Goal: Task Accomplishment & Management: Use online tool/utility

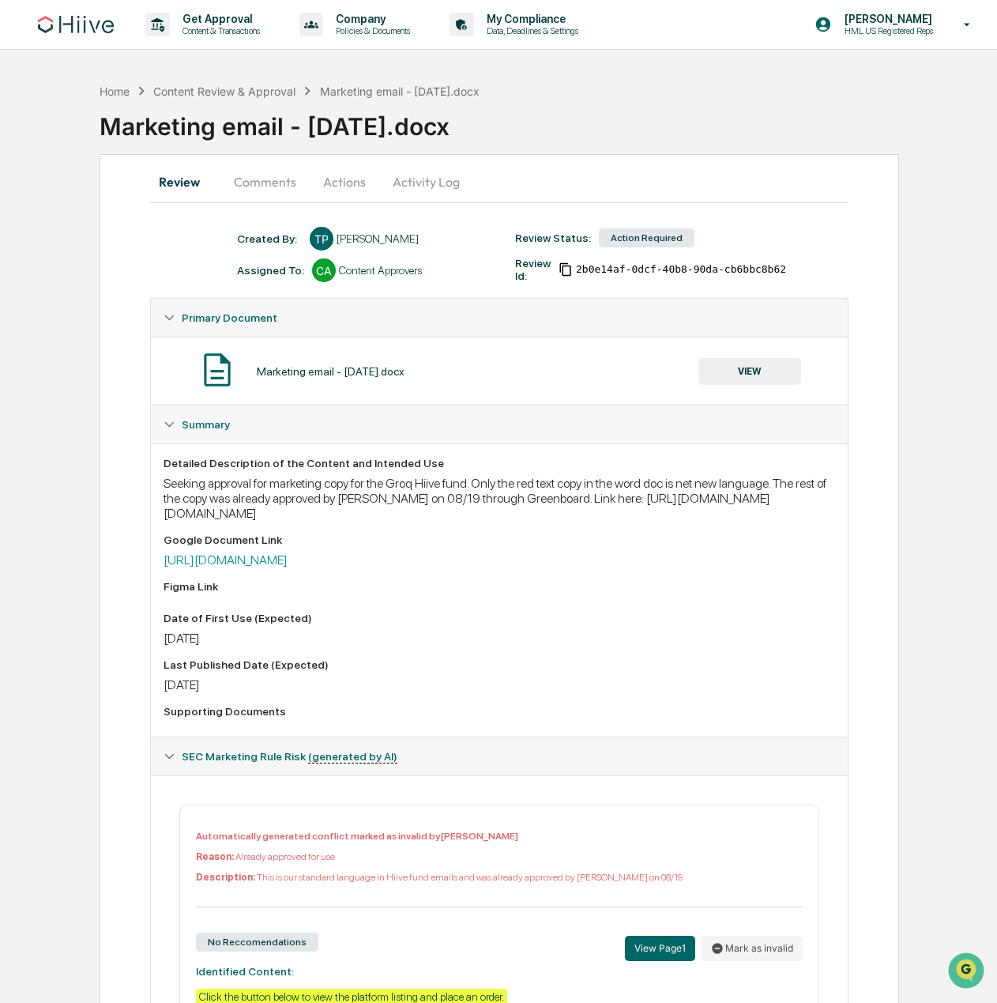
click at [318, 273] on div at bounding box center [324, 270] width 24 height 24
click at [359, 273] on div "Content Approvers" at bounding box center [380, 270] width 83 height 13
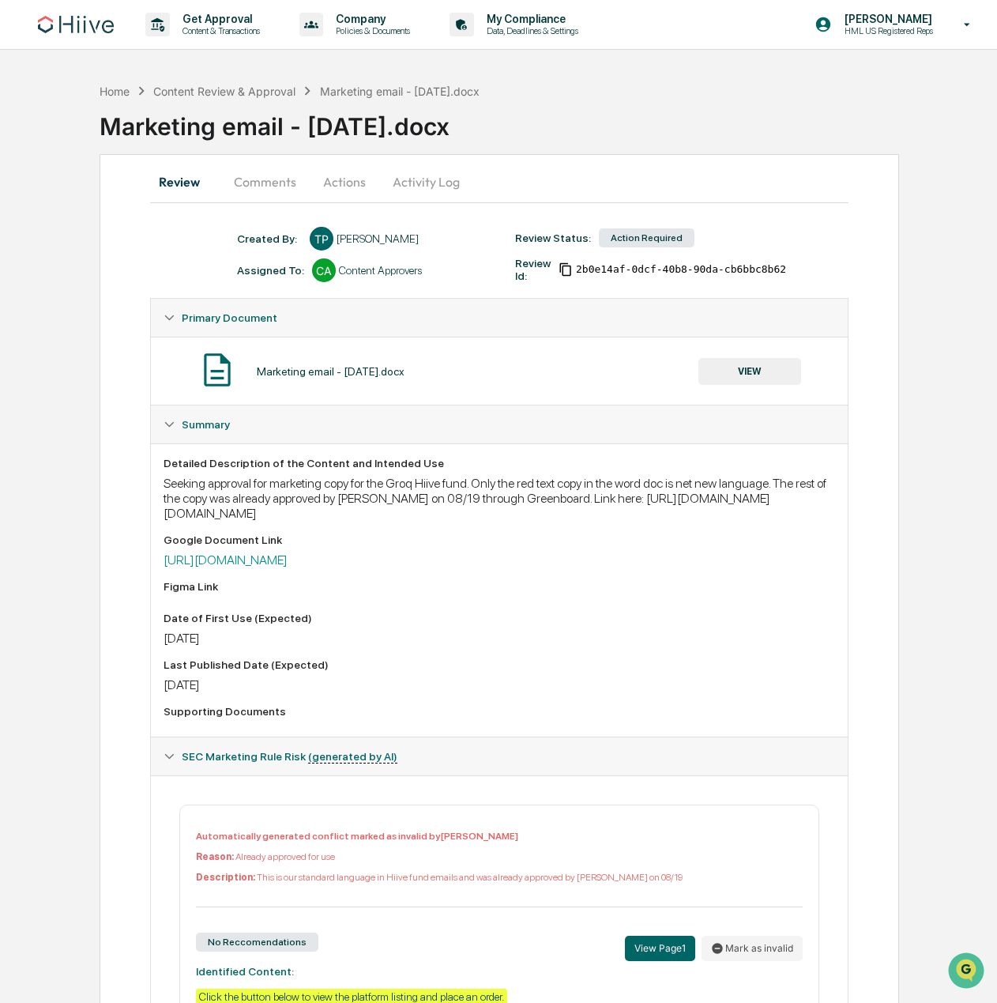
click at [322, 270] on div at bounding box center [324, 270] width 24 height 24
click at [264, 181] on button "Comments" at bounding box center [265, 182] width 88 height 38
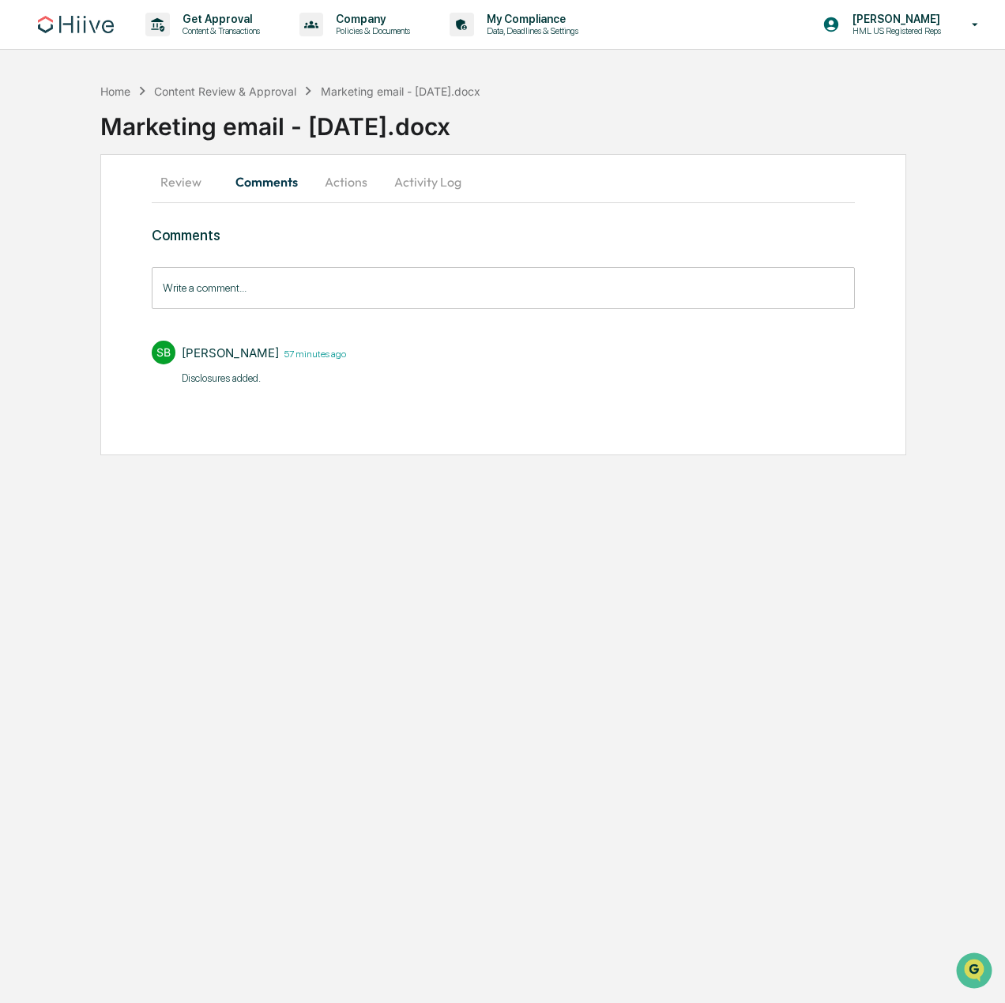
click at [166, 353] on div at bounding box center [164, 353] width 24 height 24
click at [202, 353] on div "[PERSON_NAME]" at bounding box center [230, 352] width 97 height 15
click at [340, 178] on button "Actions" at bounding box center [345, 182] width 71 height 38
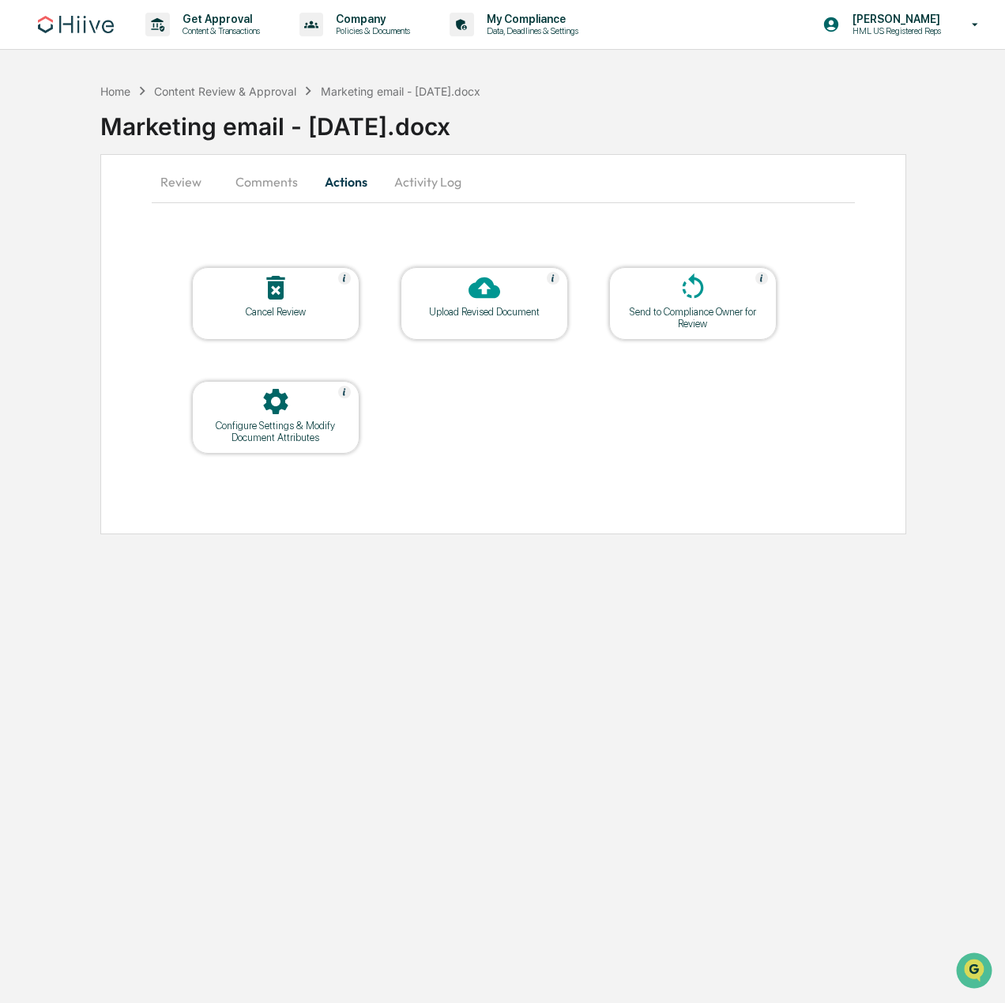
click at [275, 182] on button "Comments" at bounding box center [267, 182] width 88 height 38
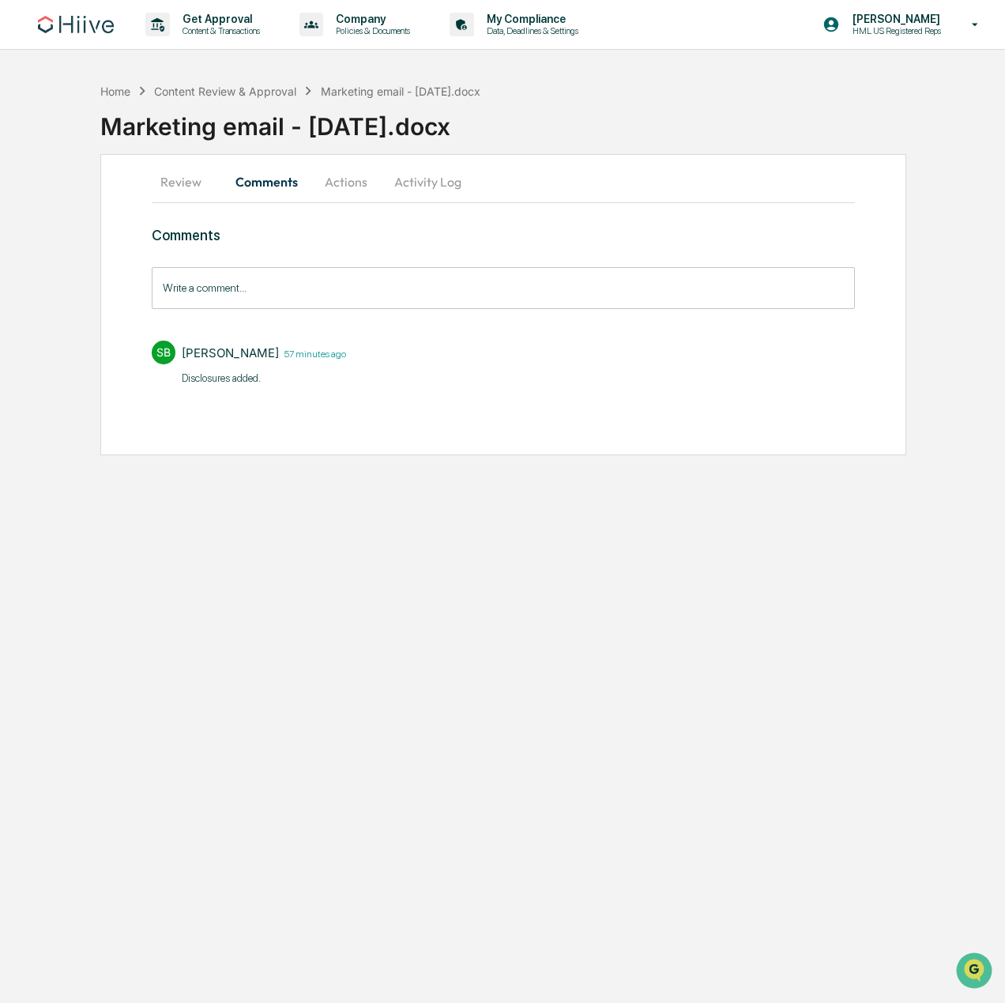
click at [202, 178] on button "Review" at bounding box center [187, 182] width 71 height 38
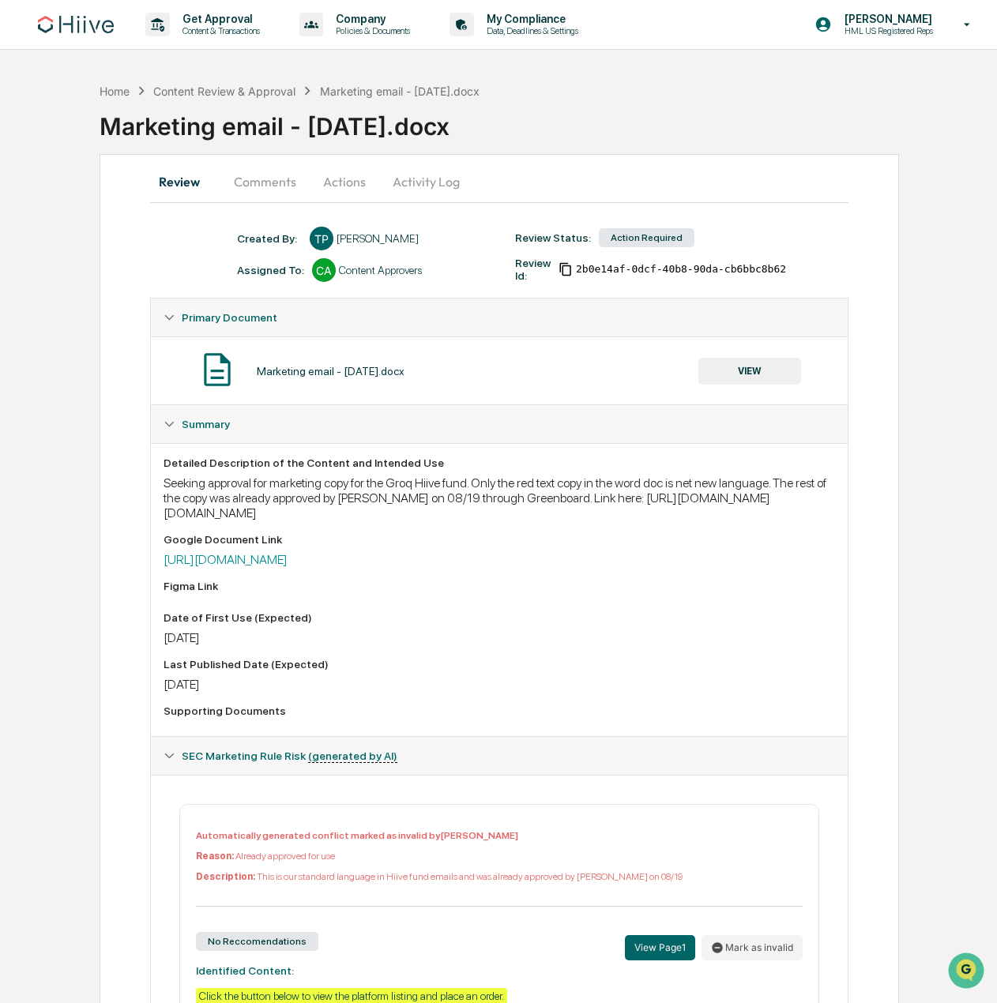
click at [115, 645] on div "Review Comments Actions Activity Log Created By: ‎ ‎ TP Ted Pispidikis Assigned…" at bounding box center [500, 843] width 800 height 1379
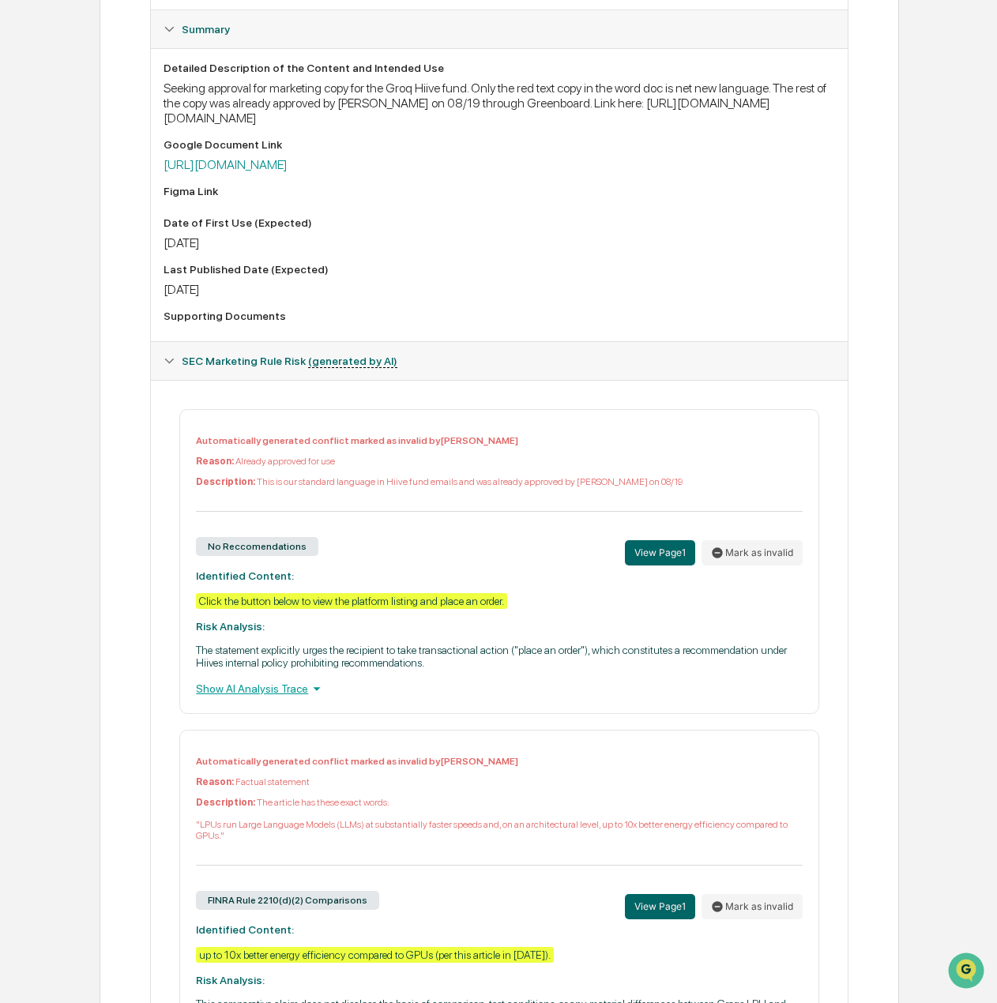
scroll to position [544, 0]
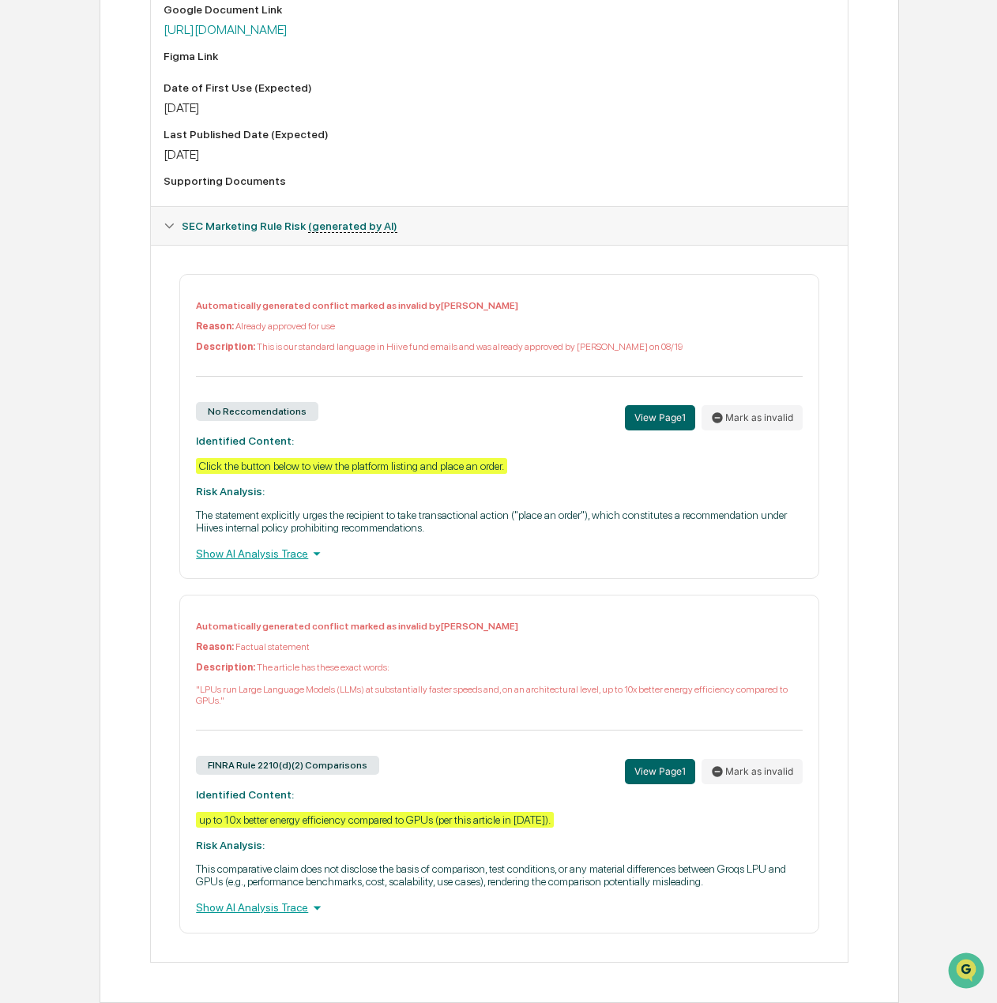
click at [547, 230] on div "SEC Marketing Rule Risk (generated by AI)" at bounding box center [508, 226] width 653 height 13
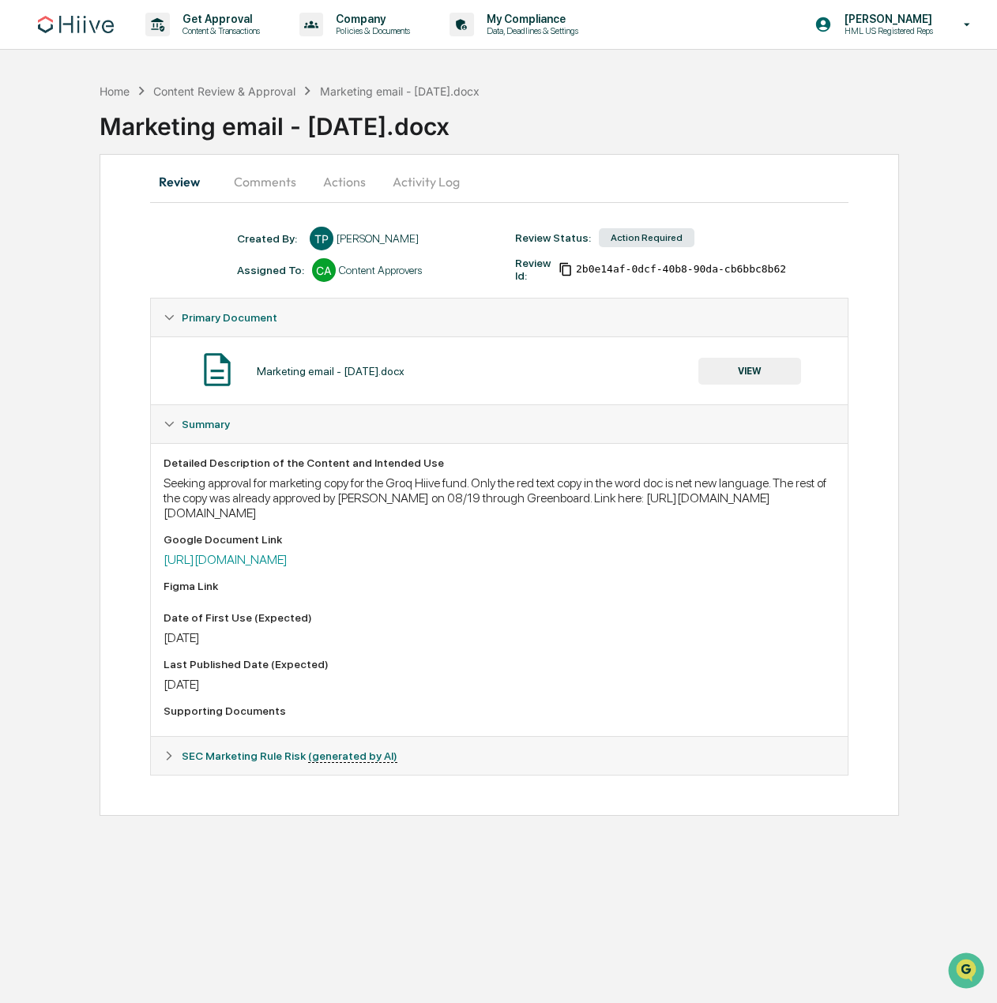
scroll to position [0, 0]
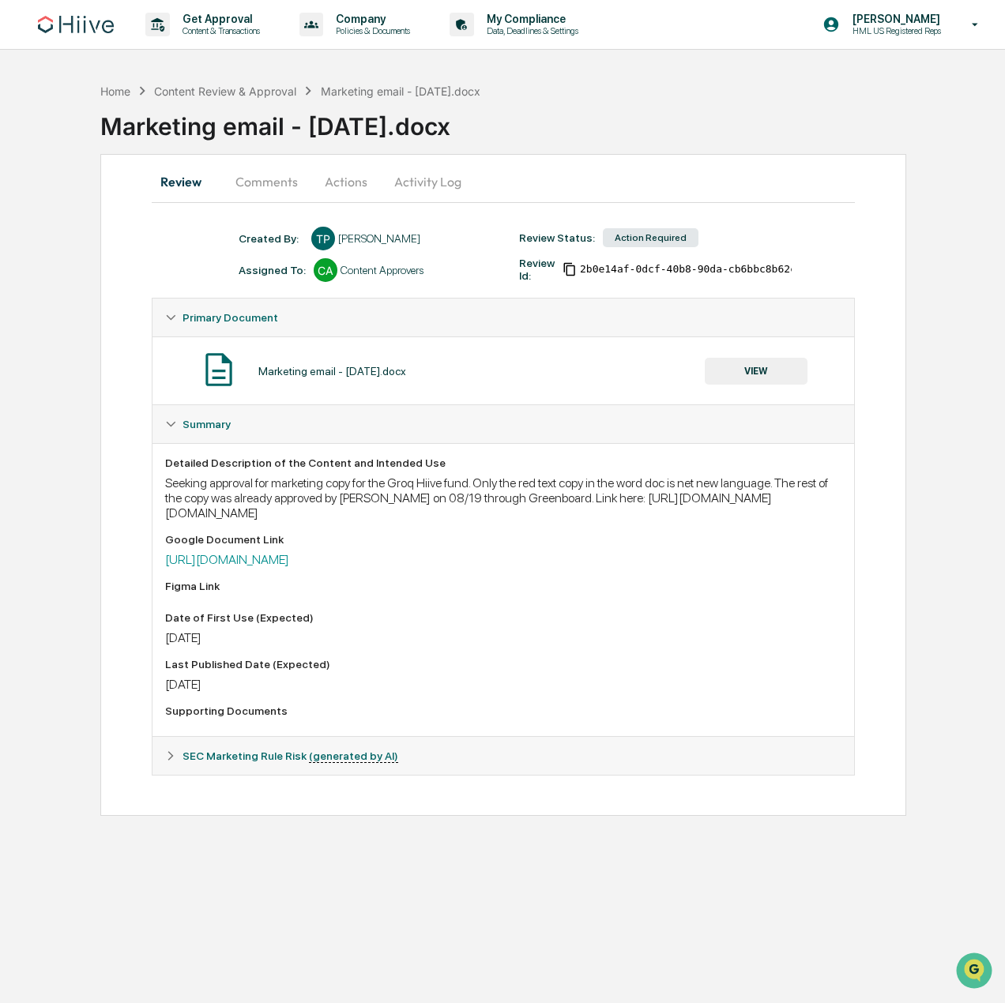
click at [288, 186] on button "Comments" at bounding box center [267, 182] width 88 height 38
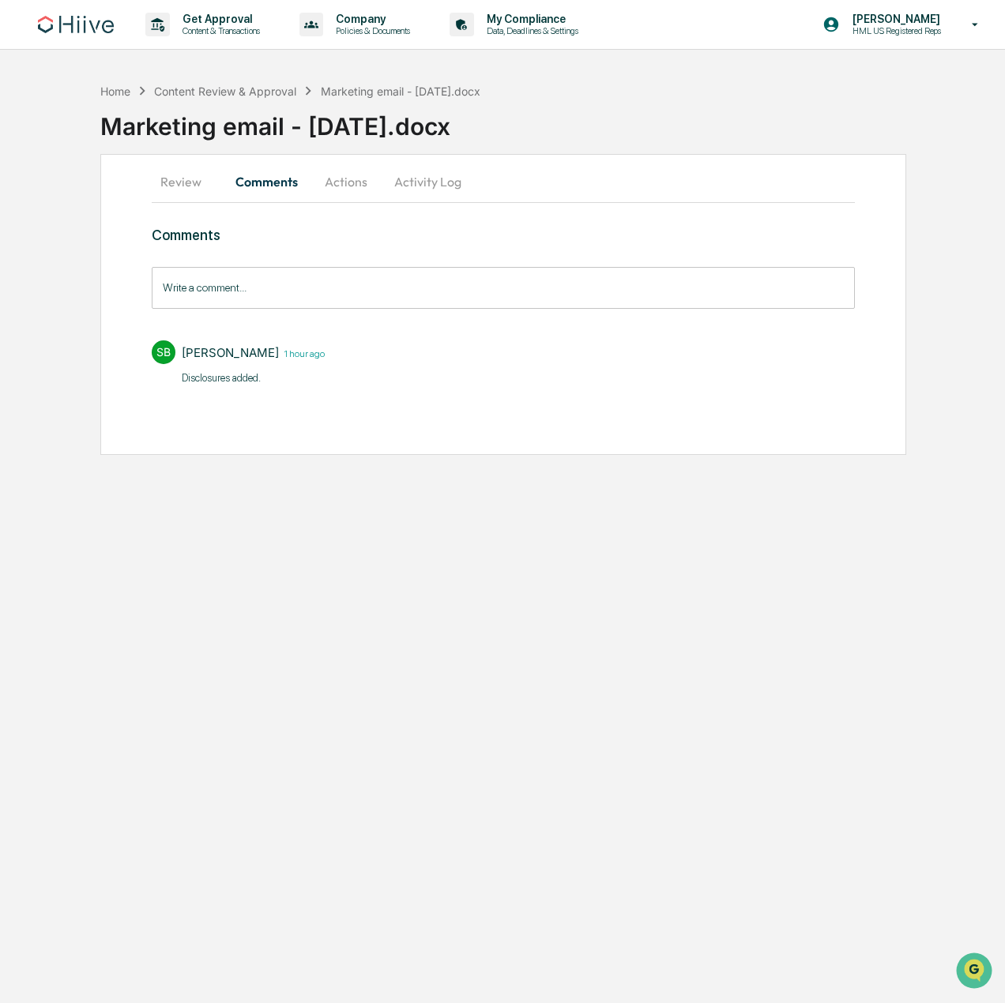
click at [329, 186] on button "Actions" at bounding box center [345, 182] width 71 height 38
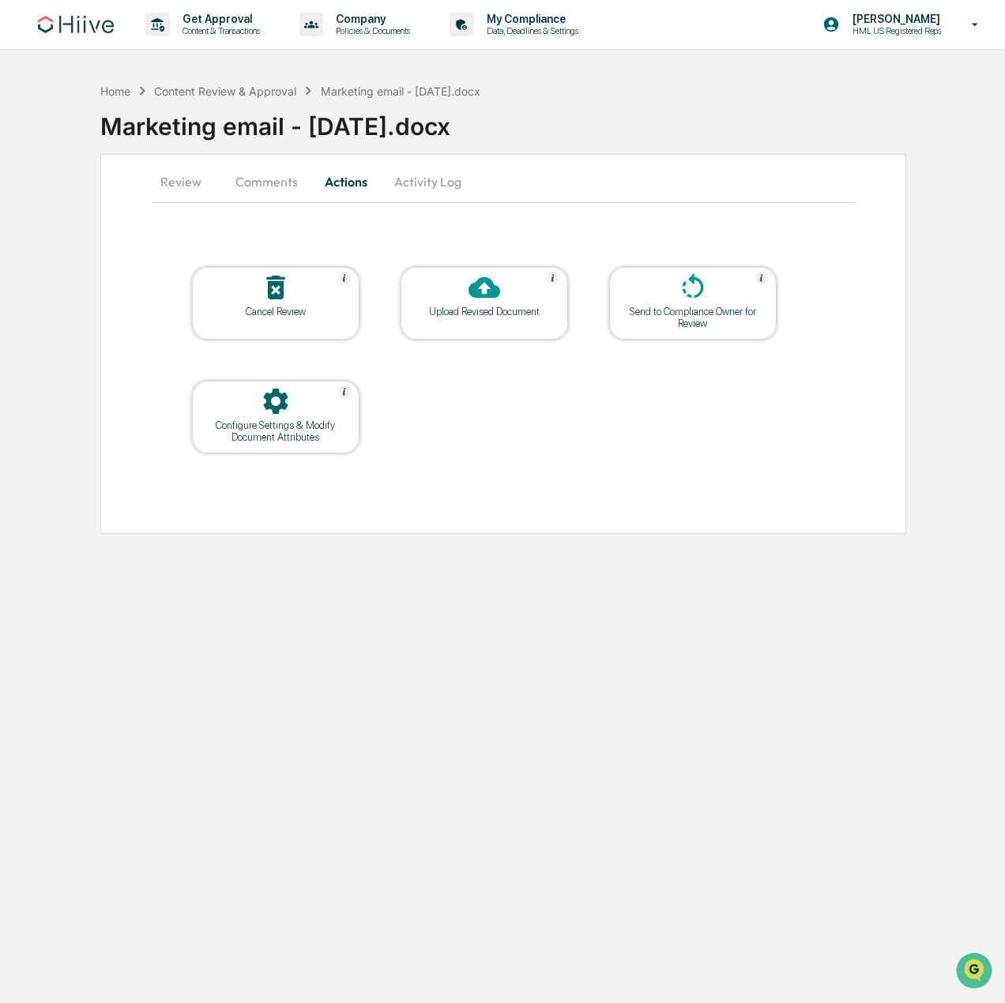
click at [402, 190] on button "Activity Log" at bounding box center [428, 182] width 92 height 38
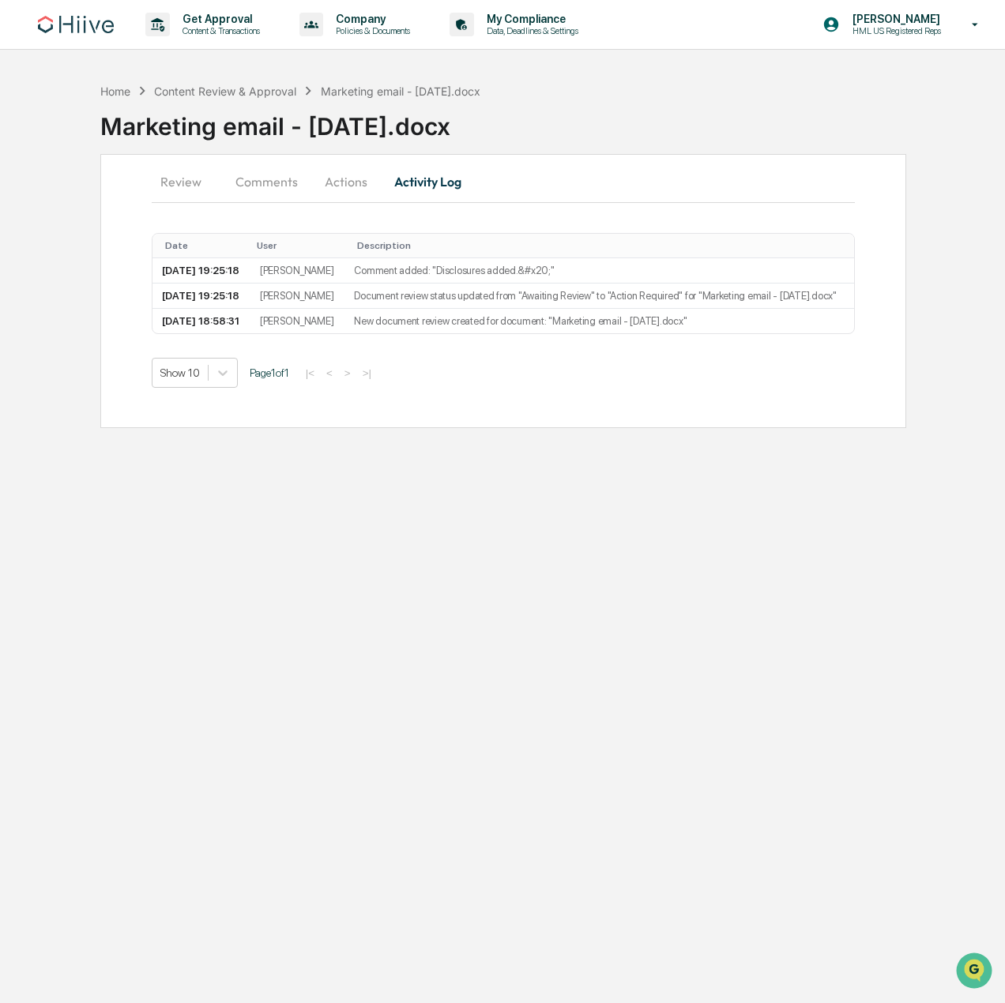
click at [362, 188] on button "Actions" at bounding box center [345, 182] width 71 height 38
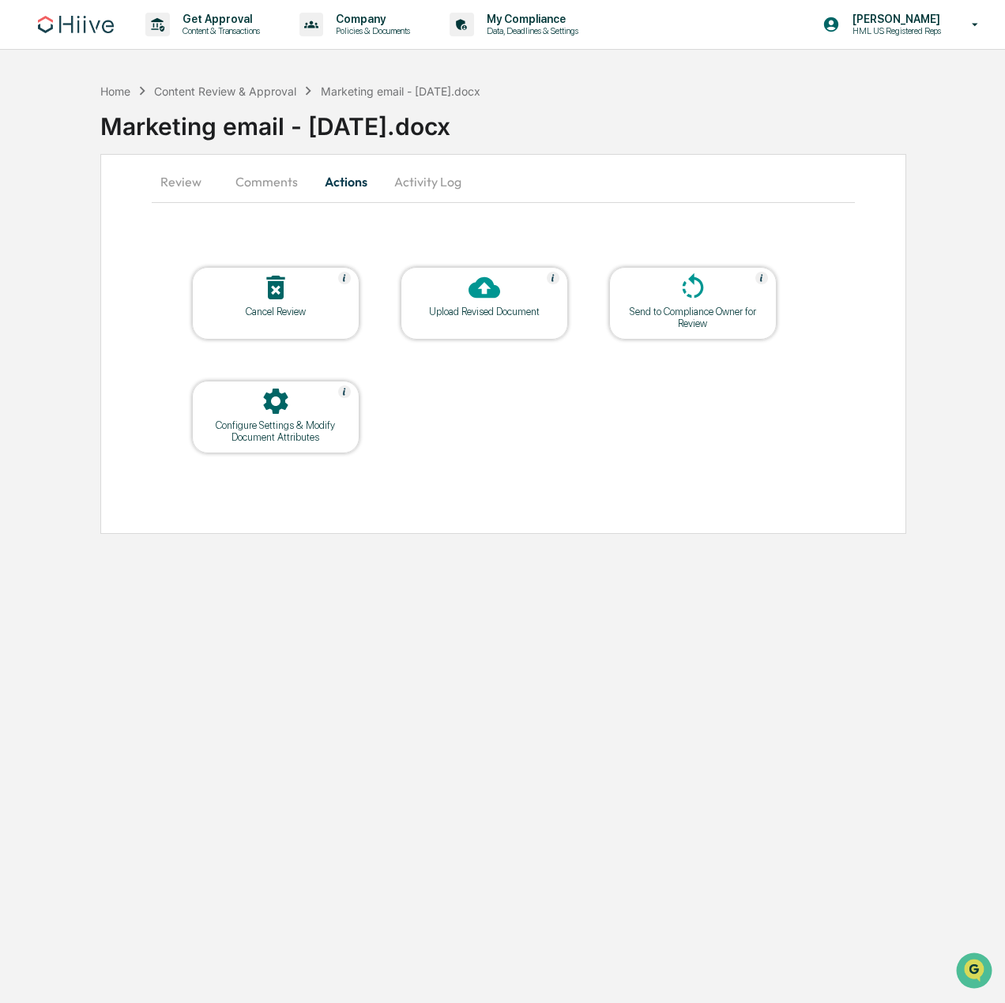
click at [256, 179] on button "Comments" at bounding box center [267, 182] width 88 height 38
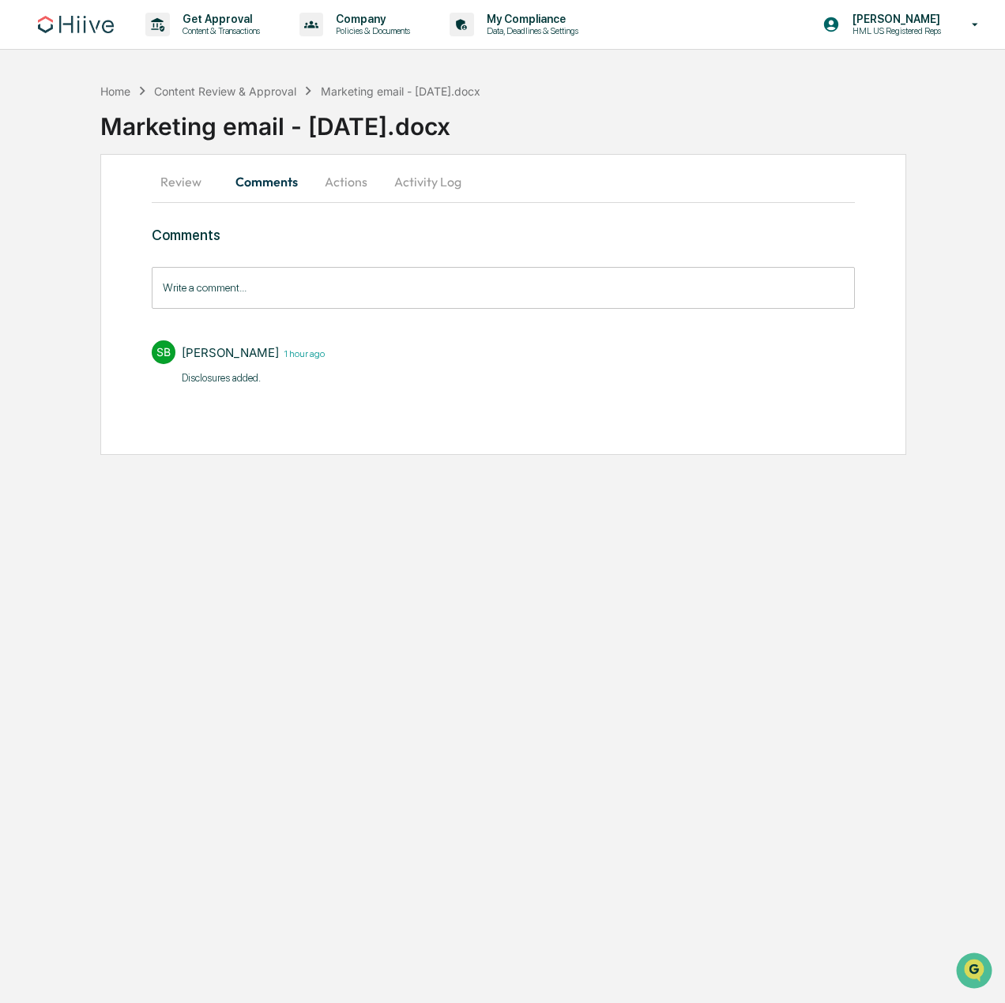
click at [179, 177] on button "Review" at bounding box center [187, 182] width 71 height 38
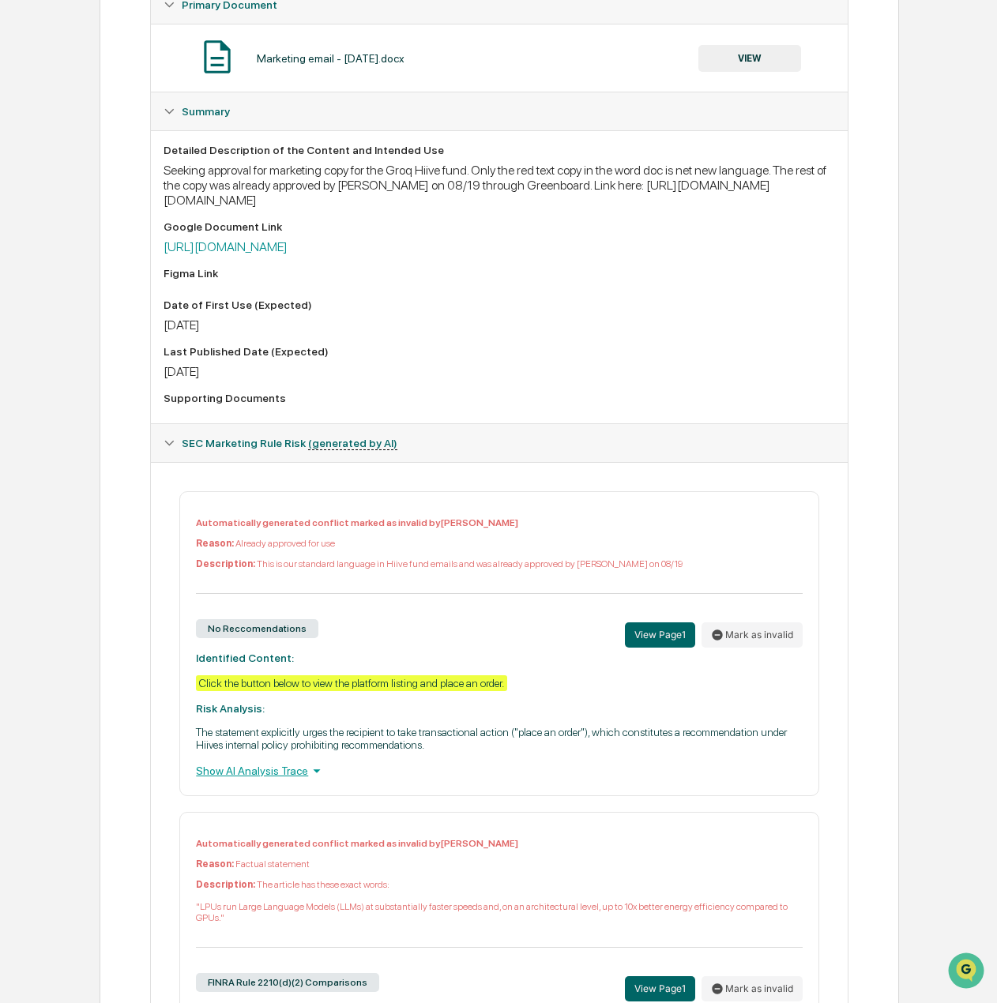
scroll to position [237, 0]
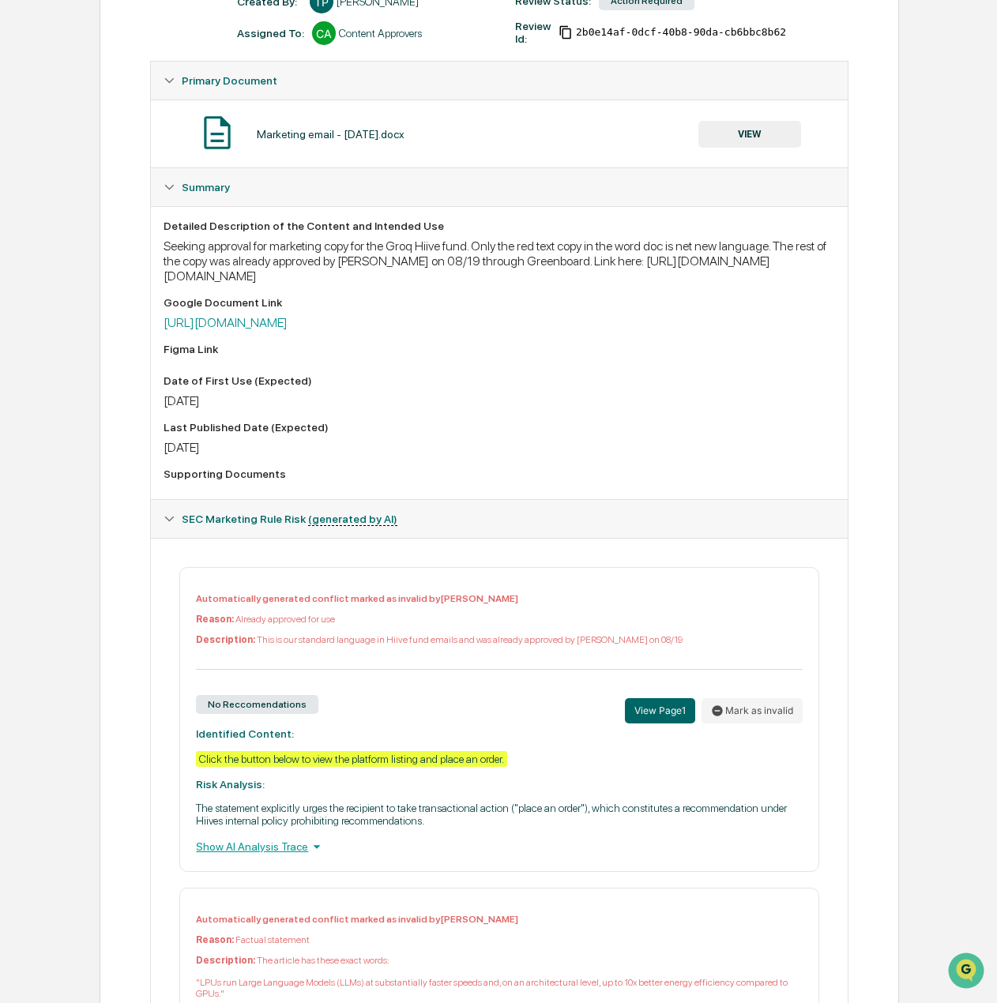
click at [734, 137] on button "VIEW" at bounding box center [749, 134] width 103 height 27
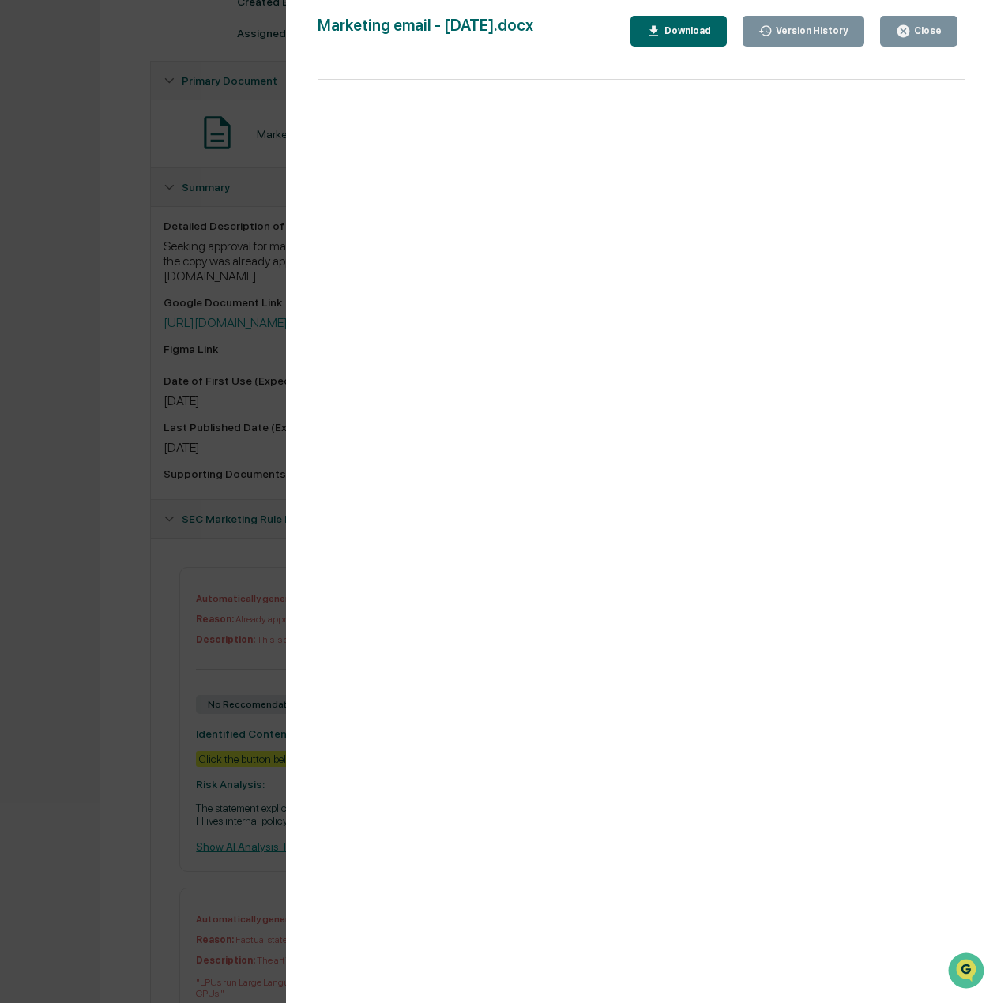
click at [939, 34] on div "Close" at bounding box center [926, 30] width 31 height 11
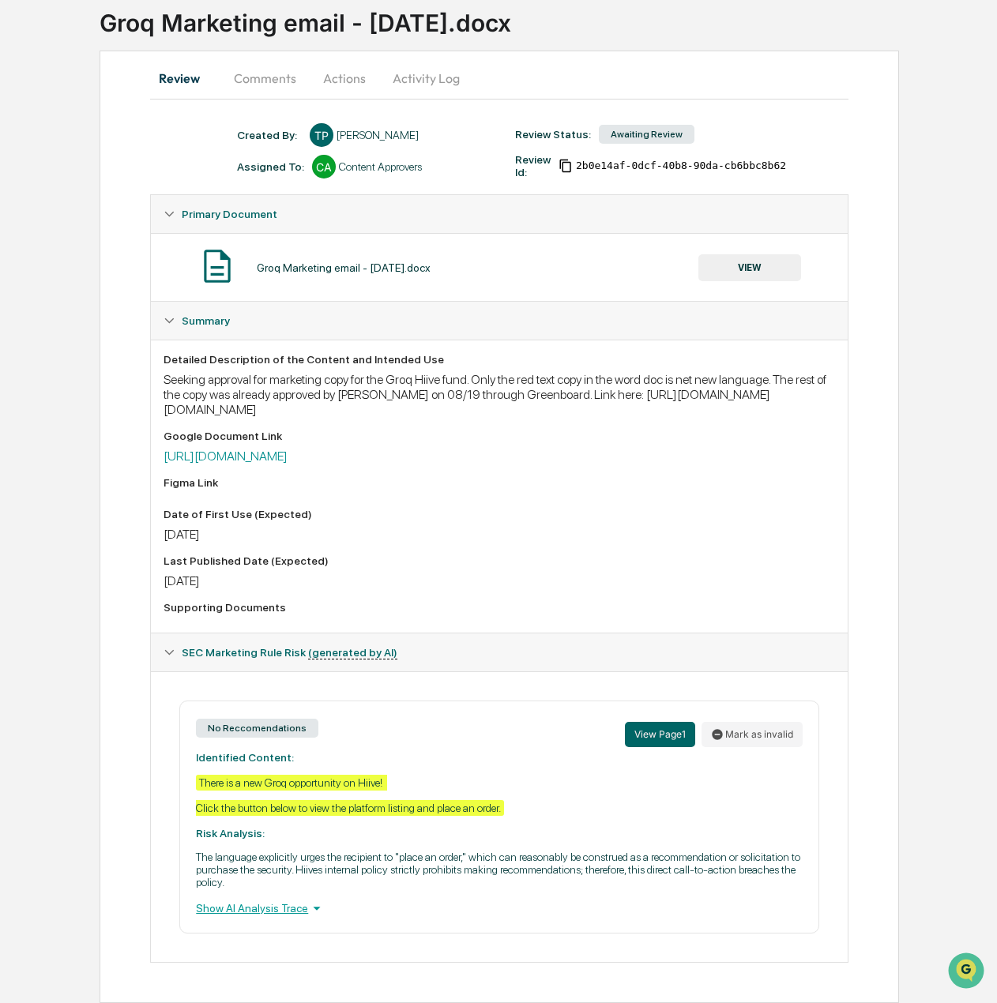
click at [396, 867] on p "The language explicitly urges the recipient to "place an order," which can reas…" at bounding box center [499, 870] width 606 height 38
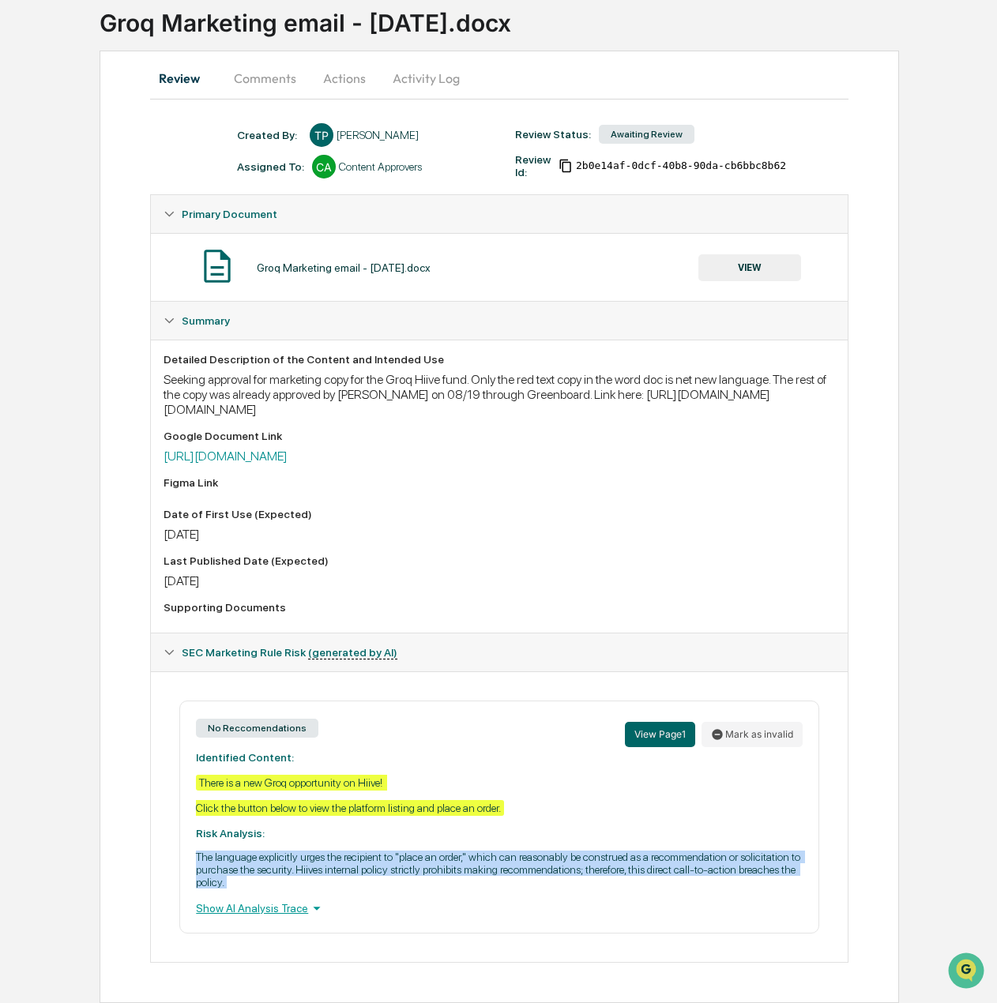
click at [396, 867] on p "The language explicitly urges the recipient to "place an order," which can reas…" at bounding box center [499, 870] width 606 height 38
click at [397, 873] on p "The language explicitly urges the recipient to "place an order," which can reas…" at bounding box center [499, 870] width 606 height 38
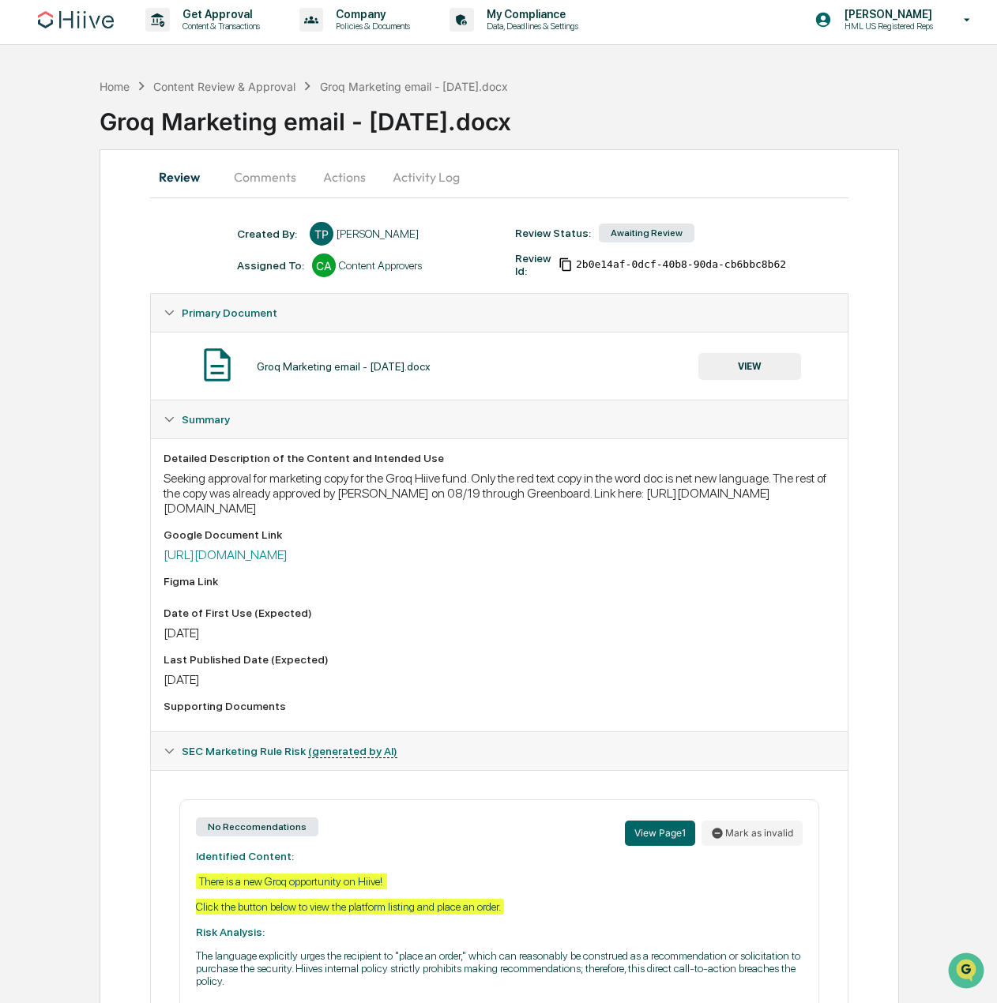
scroll to position [79, 0]
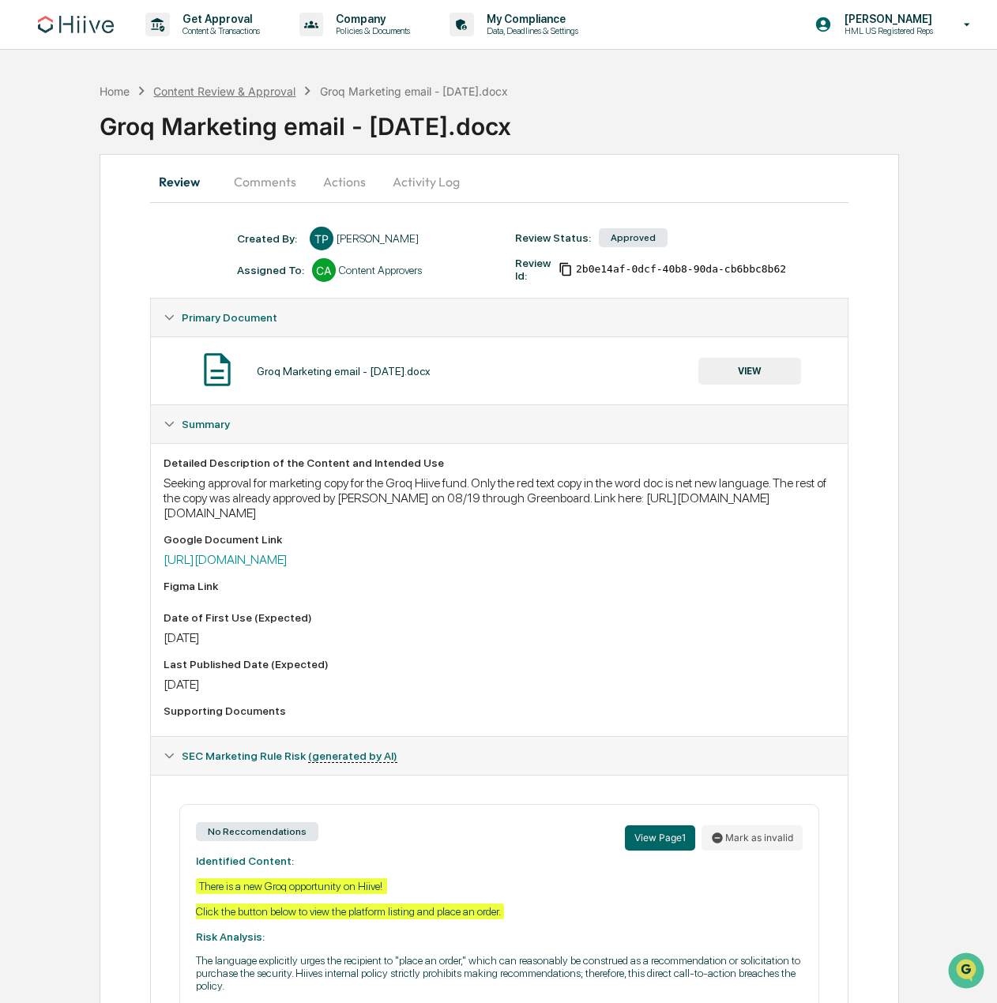
click at [240, 88] on div "Content Review & Approval" at bounding box center [224, 91] width 142 height 13
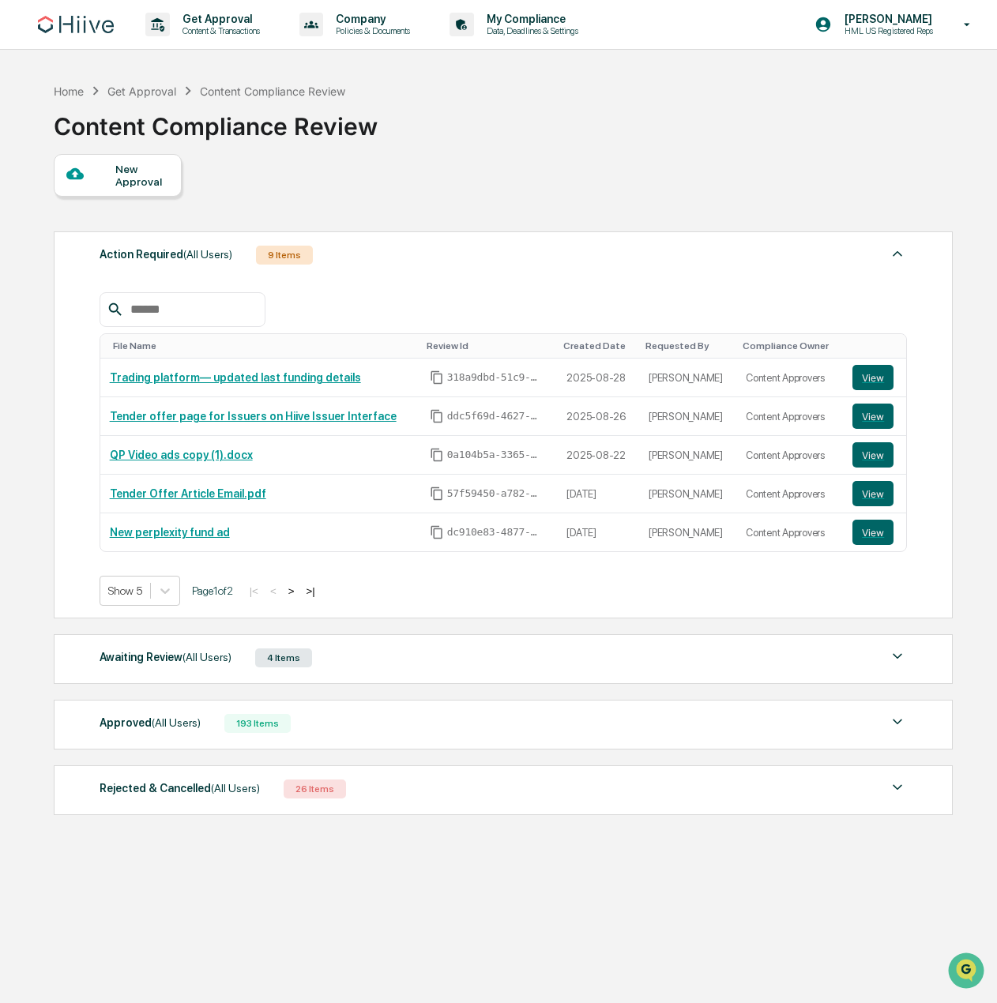
click at [265, 717] on div "193 Items" at bounding box center [257, 723] width 66 height 19
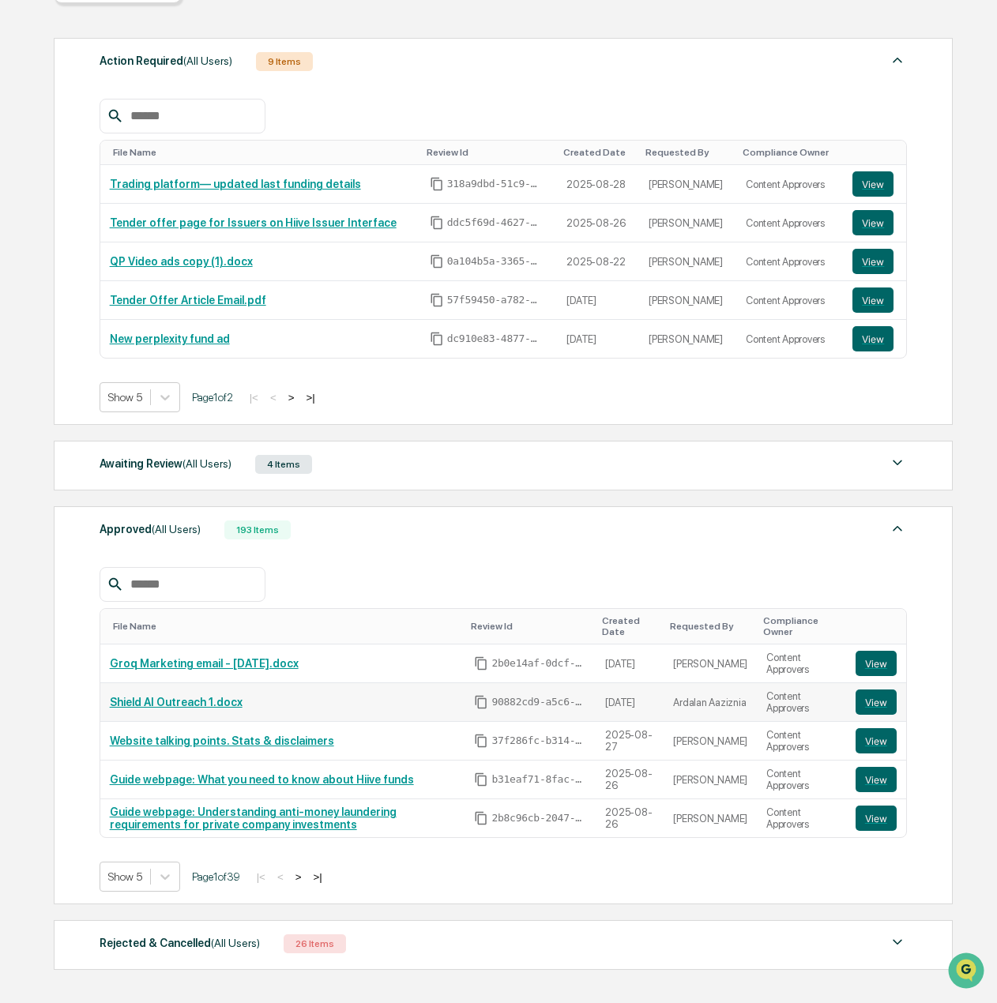
scroll to position [237, 0]
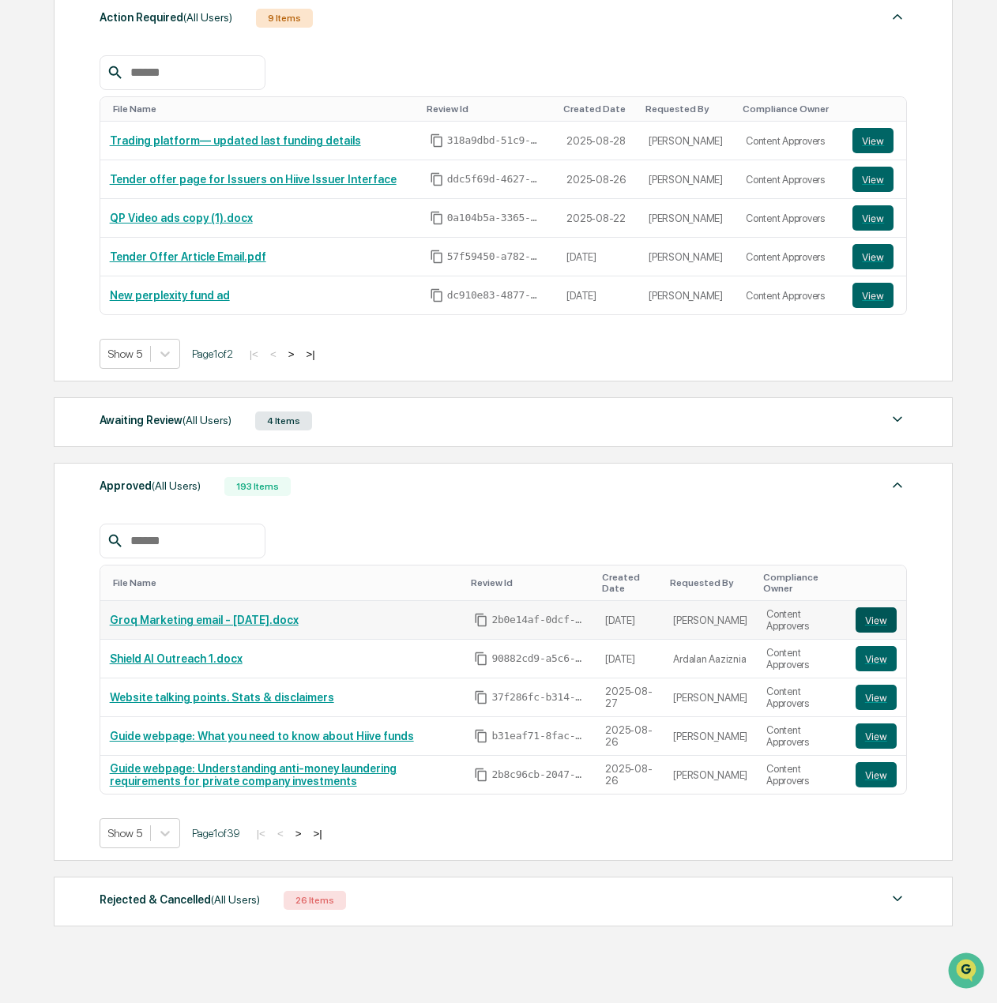
click at [870, 614] on button "View" at bounding box center [876, 620] width 41 height 25
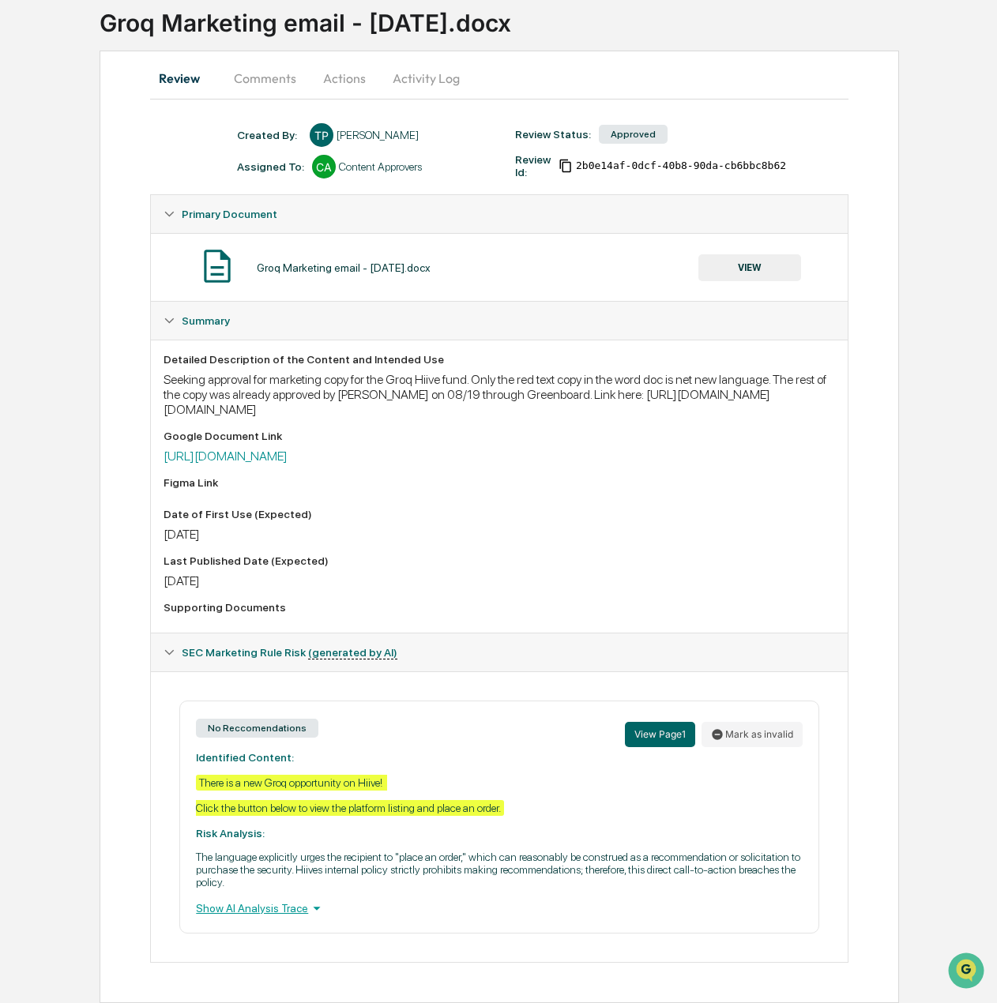
scroll to position [47, 0]
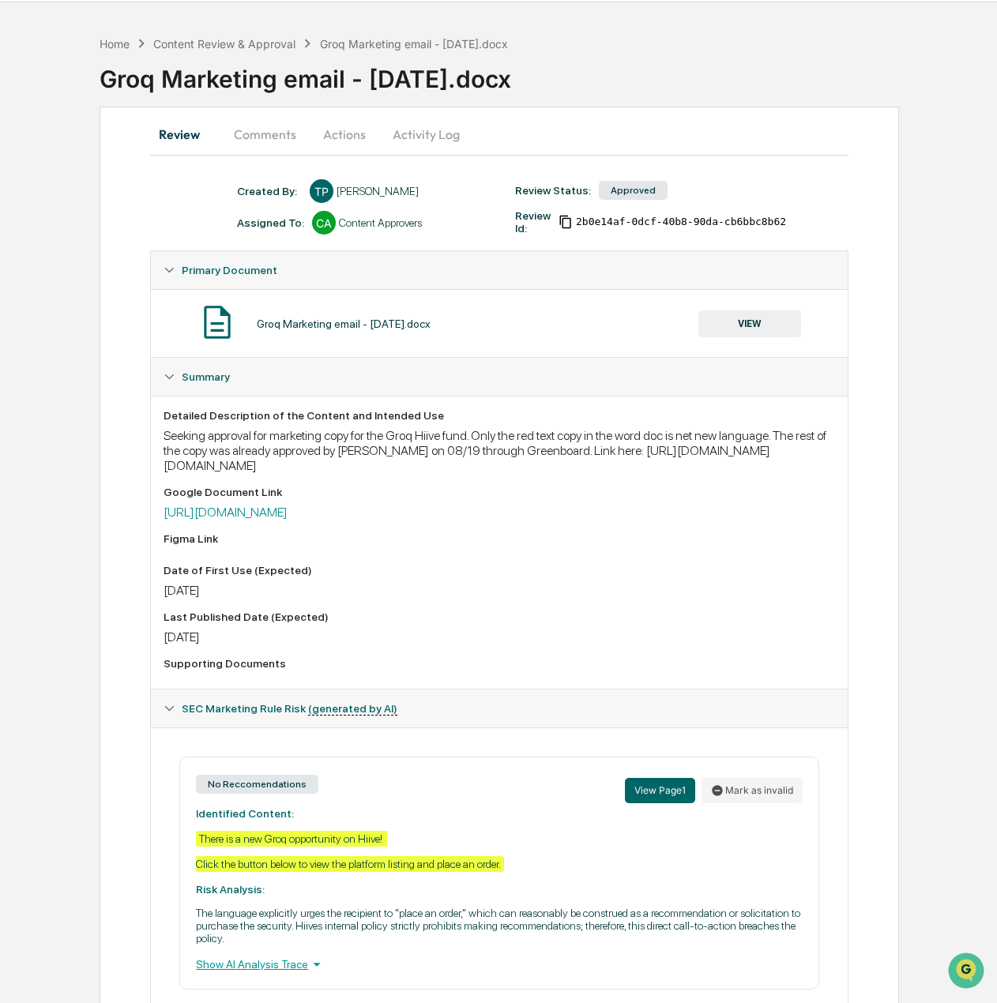
click at [743, 318] on button "VIEW" at bounding box center [749, 323] width 103 height 27
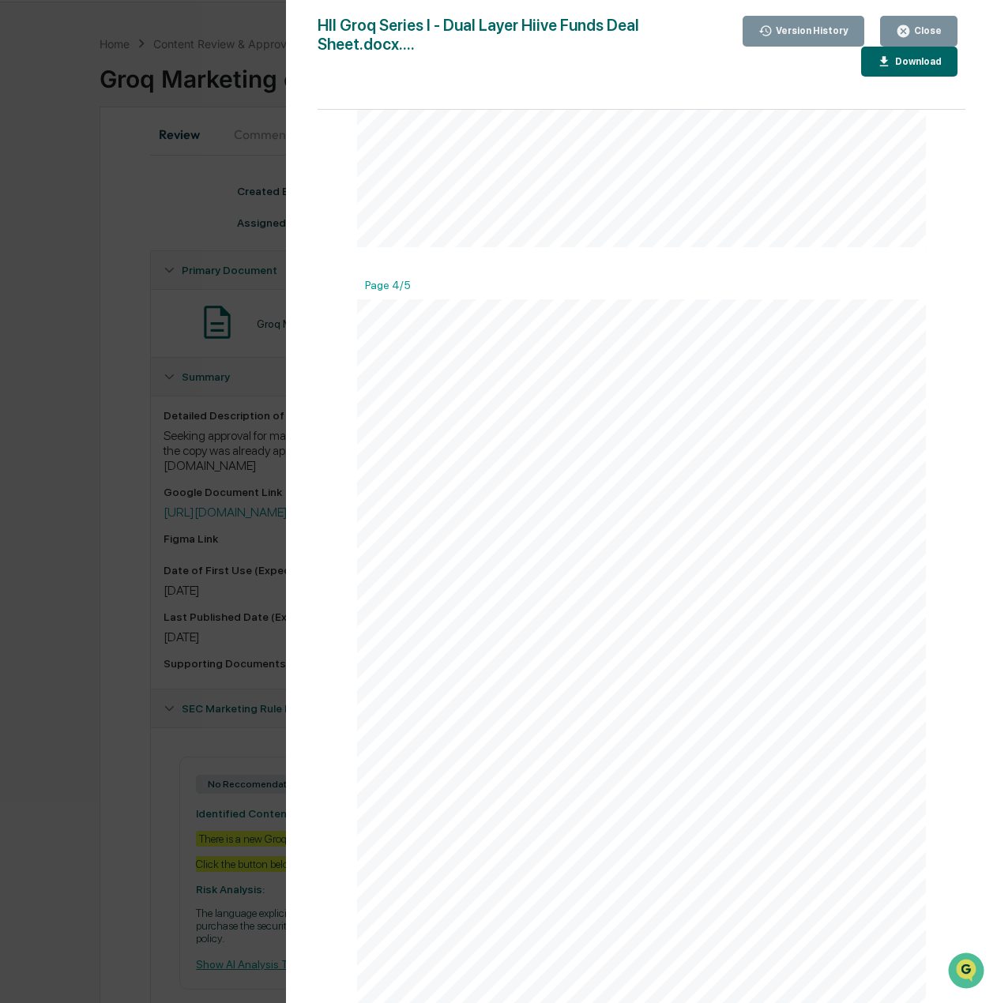
scroll to position [2291, 0]
click at [890, 70] on button "Download" at bounding box center [909, 62] width 96 height 31
click at [905, 27] on icon "button" at bounding box center [904, 31] width 12 height 12
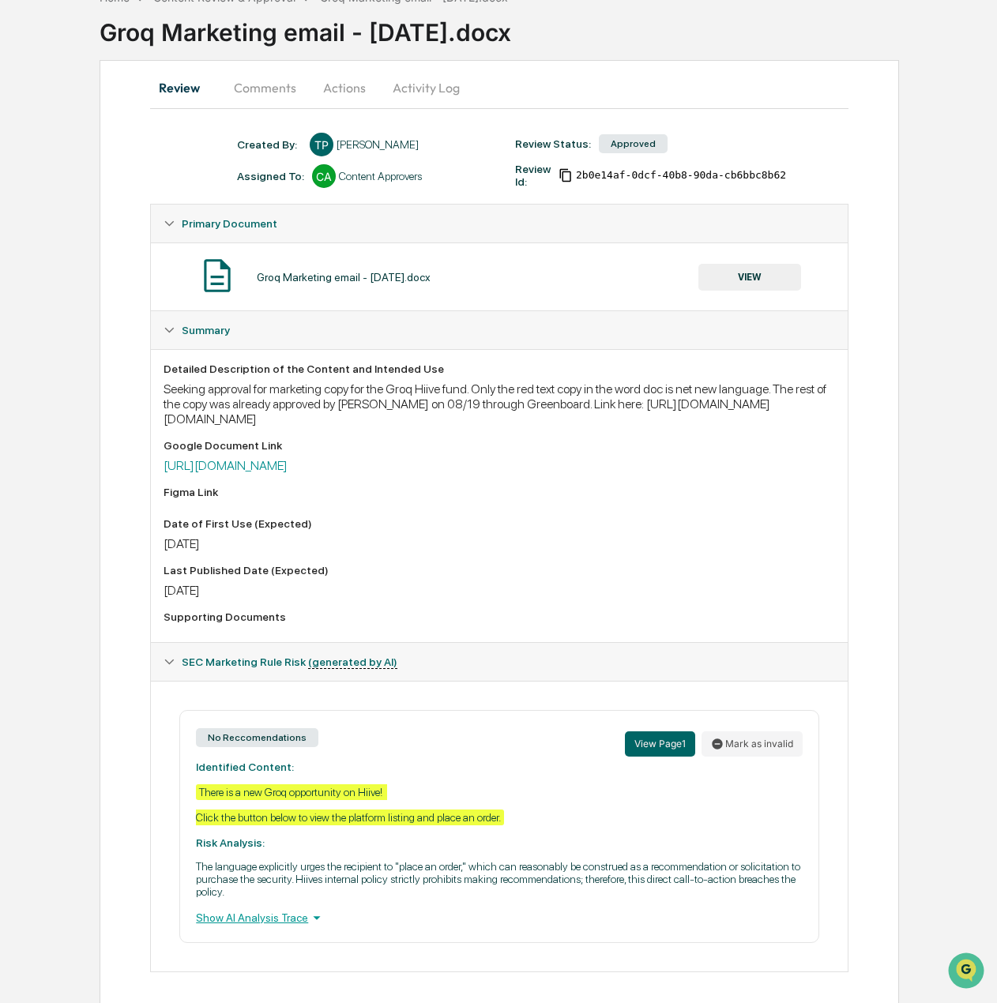
scroll to position [126, 0]
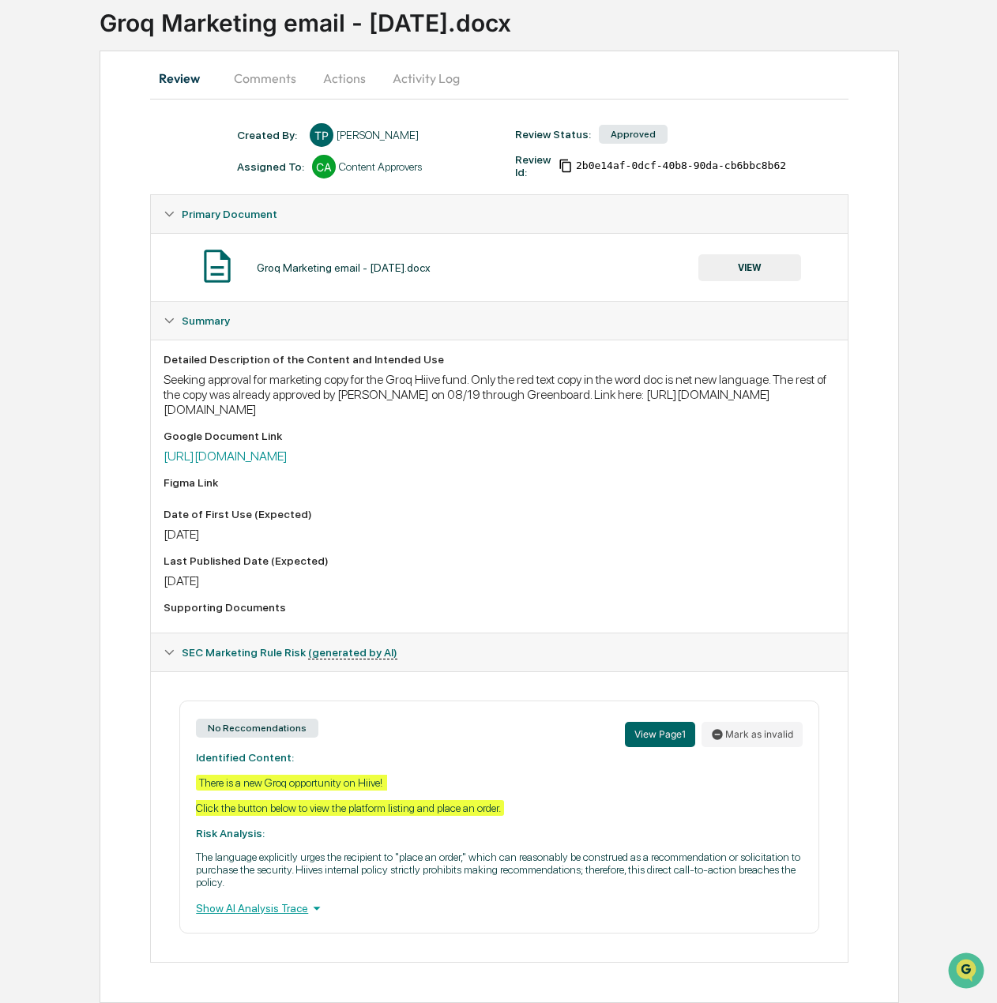
drag, startPoint x: 446, startPoint y: 395, endPoint x: 520, endPoint y: 161, distance: 245.4
click at [446, 395] on div "Seeking approval for marketing copy for the Groq Hiive fund. Only the red text …" at bounding box center [499, 394] width 671 height 45
